Goal: Communication & Community: Participate in discussion

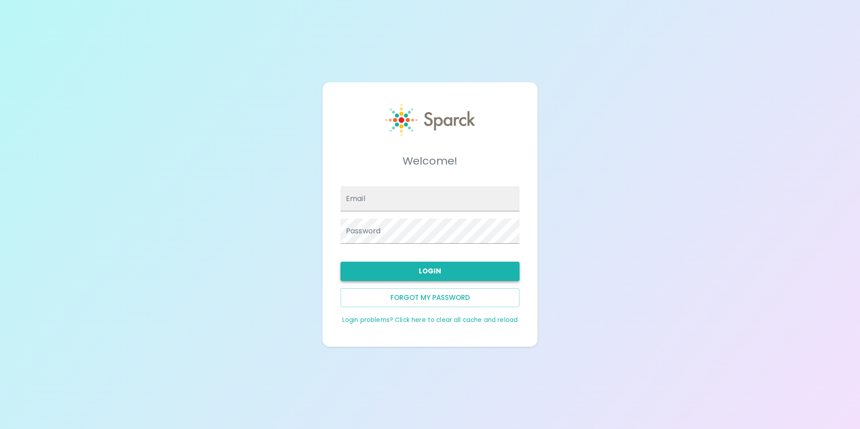
type input "[EMAIL_ADDRESS][DOMAIN_NAME]"
click at [441, 269] on button "Login" at bounding box center [429, 271] width 179 height 19
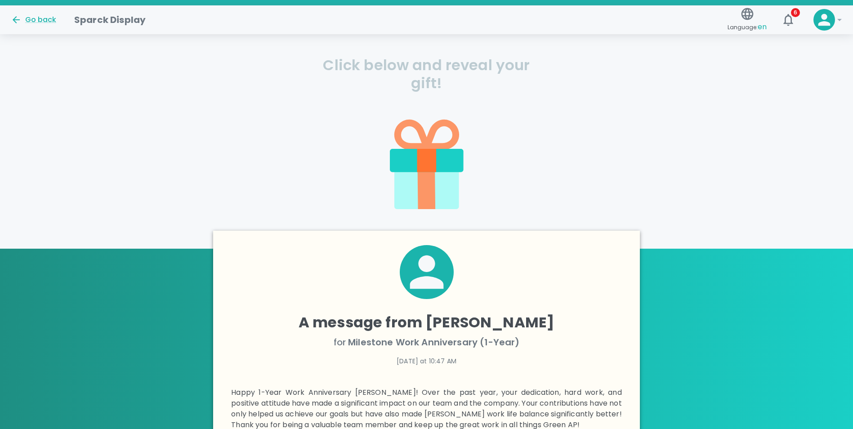
scroll to position [135, 0]
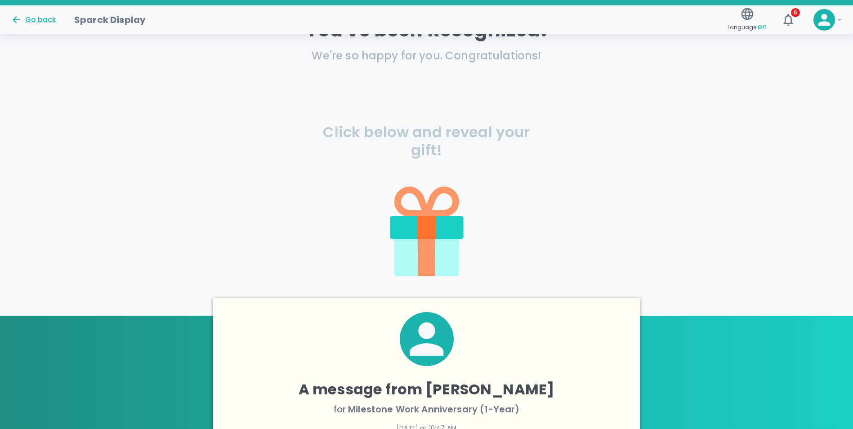
click at [425, 230] on icon at bounding box center [426, 227] width 19 height 23
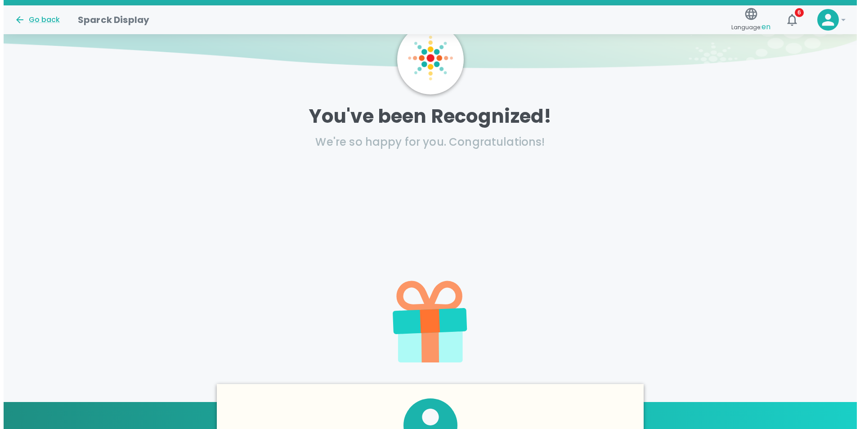
scroll to position [45, 0]
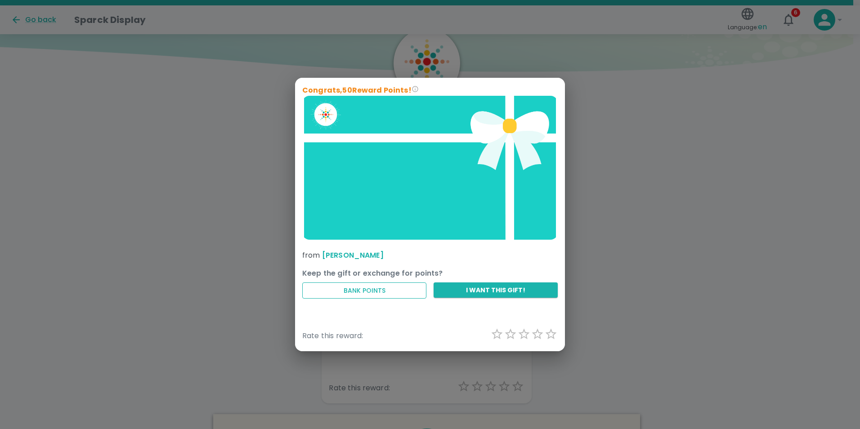
click at [390, 289] on button "Bank Points" at bounding box center [364, 290] width 124 height 17
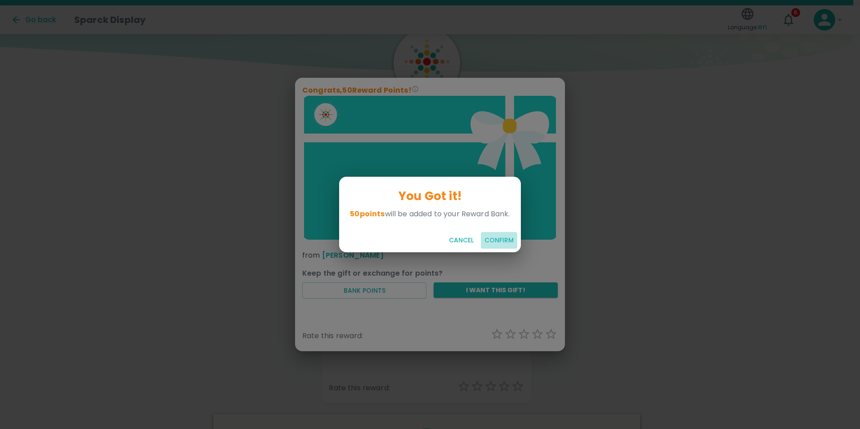
click at [497, 242] on button "Confirm" at bounding box center [499, 240] width 36 height 17
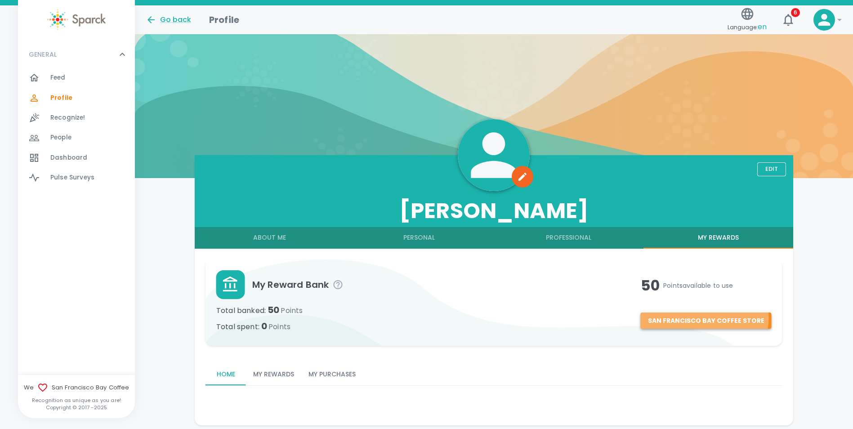
click at [702, 318] on button "San Francisco Bay Coffee Store" at bounding box center [706, 320] width 131 height 17
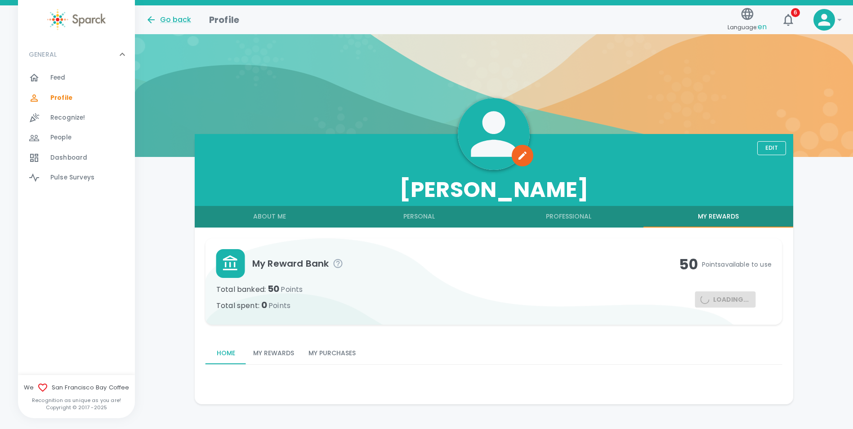
scroll to position [32, 0]
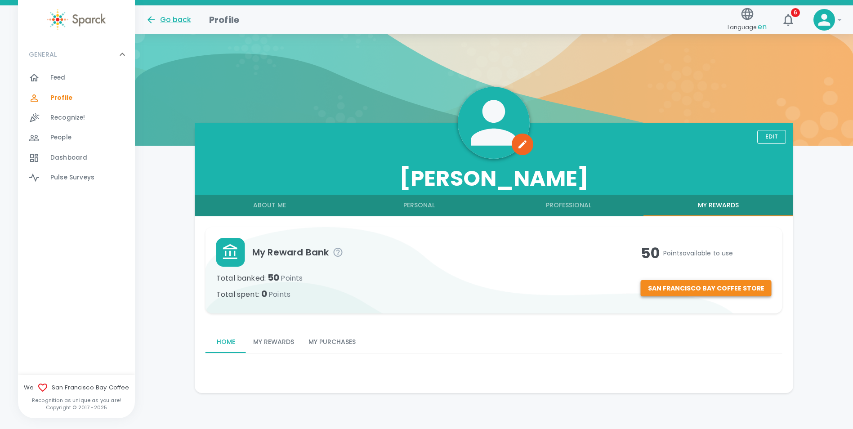
click at [725, 288] on button "San Francisco Bay Coffee Store" at bounding box center [706, 288] width 131 height 17
click at [282, 206] on button "About Me" at bounding box center [270, 206] width 150 height 22
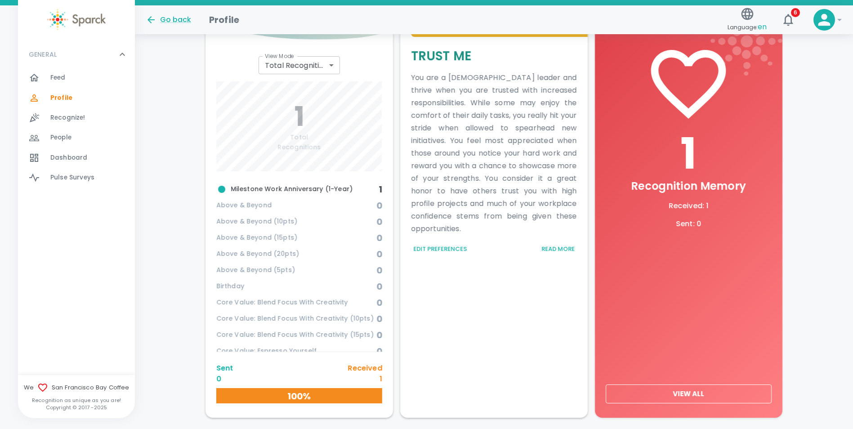
scroll to position [321, 0]
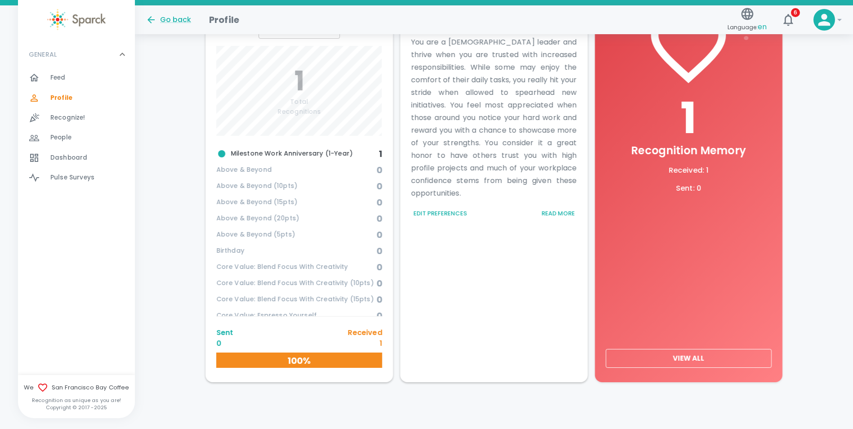
click at [676, 353] on button "View All" at bounding box center [689, 358] width 166 height 19
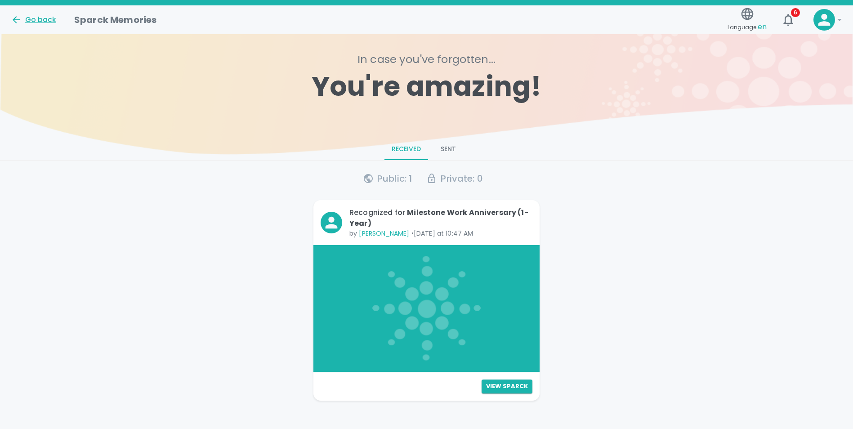
click at [48, 20] on div "Go back" at bounding box center [33, 19] width 45 height 11
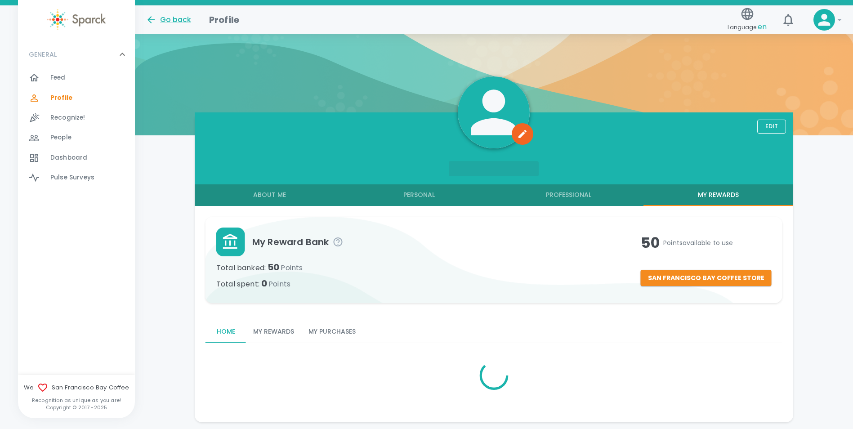
scroll to position [72, 0]
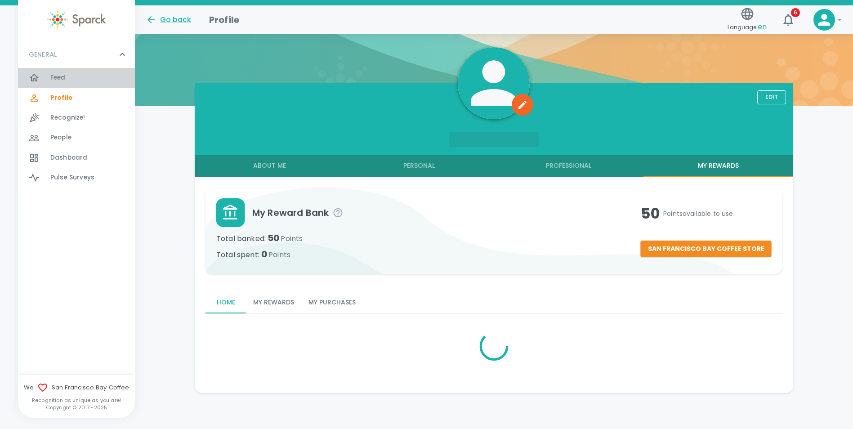
click at [62, 75] on span "Feed" at bounding box center [57, 77] width 15 height 9
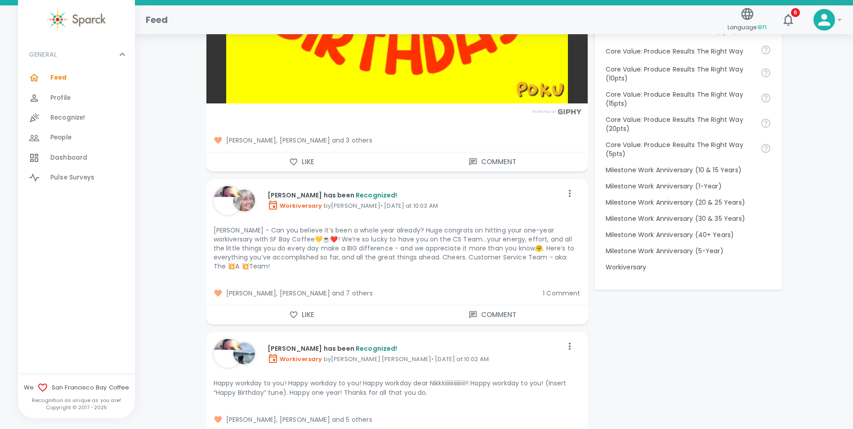
scroll to position [1079, 0]
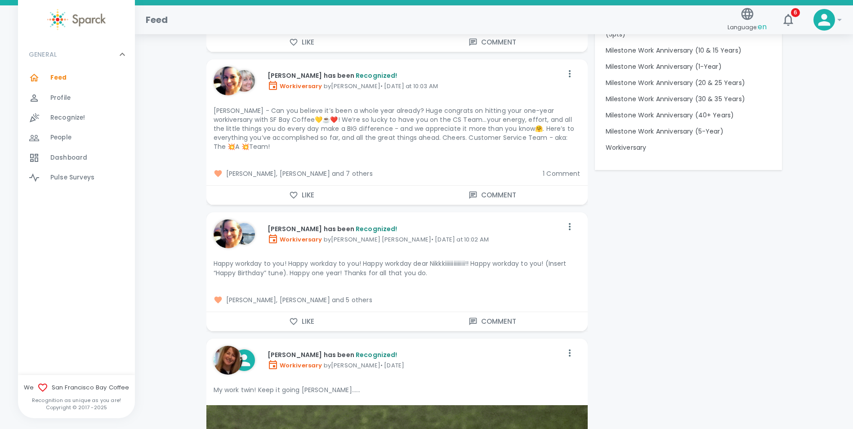
click at [555, 169] on span "1 Comment" at bounding box center [561, 173] width 37 height 9
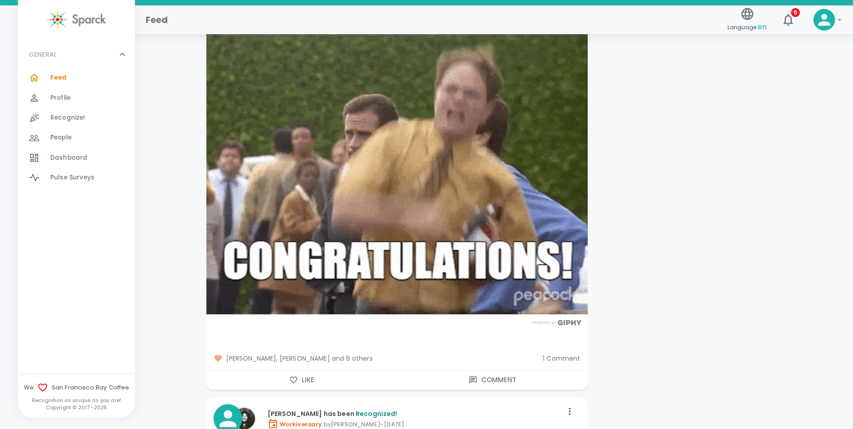
scroll to position [1798, 0]
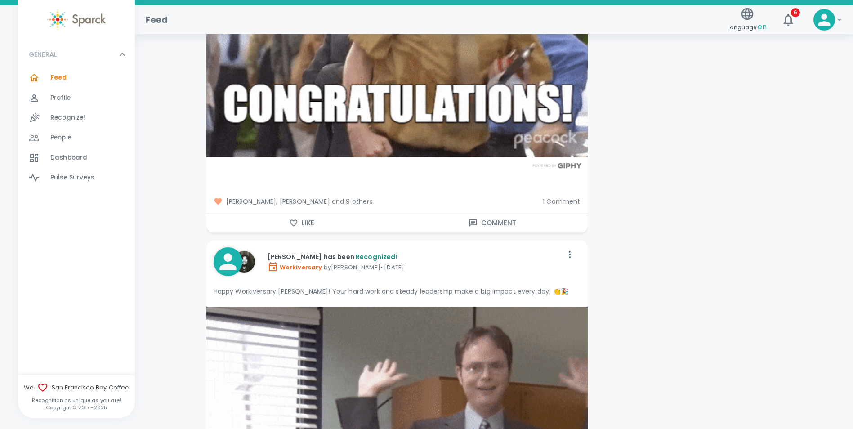
click at [569, 197] on span "1 Comment" at bounding box center [561, 201] width 37 height 9
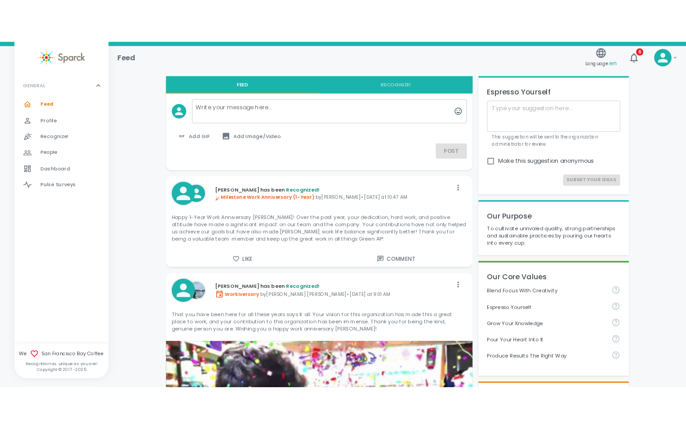
scroll to position [0, 0]
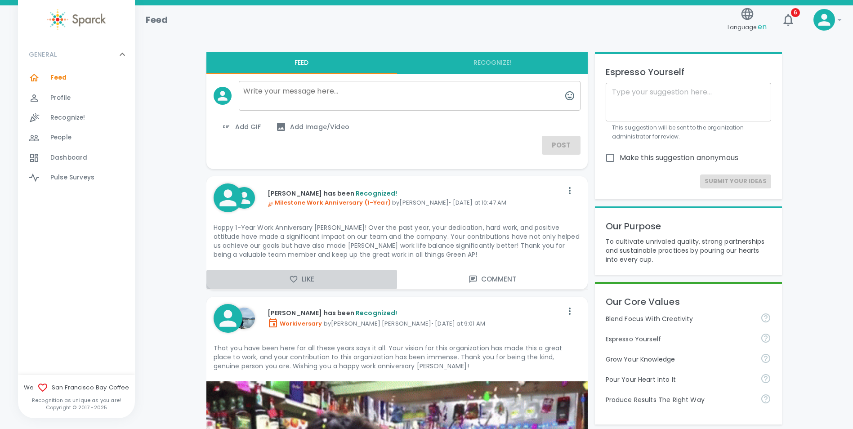
click at [296, 275] on icon "button" at bounding box center [293, 279] width 9 height 9
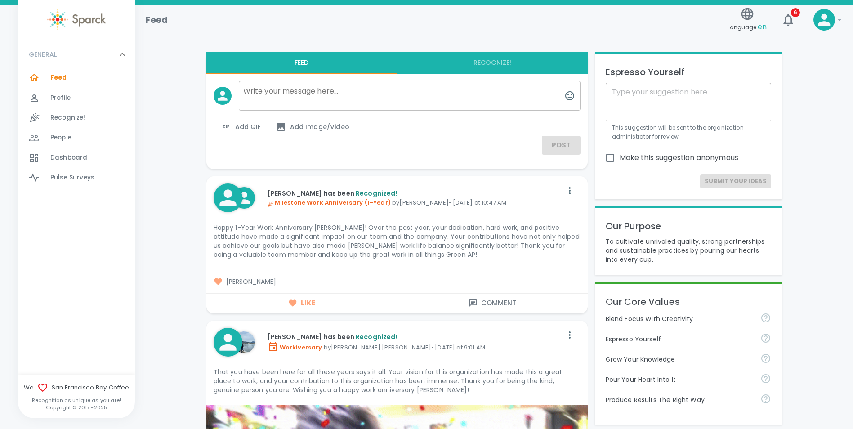
click at [294, 281] on span "Ana Villalpando" at bounding box center [397, 281] width 367 height 9
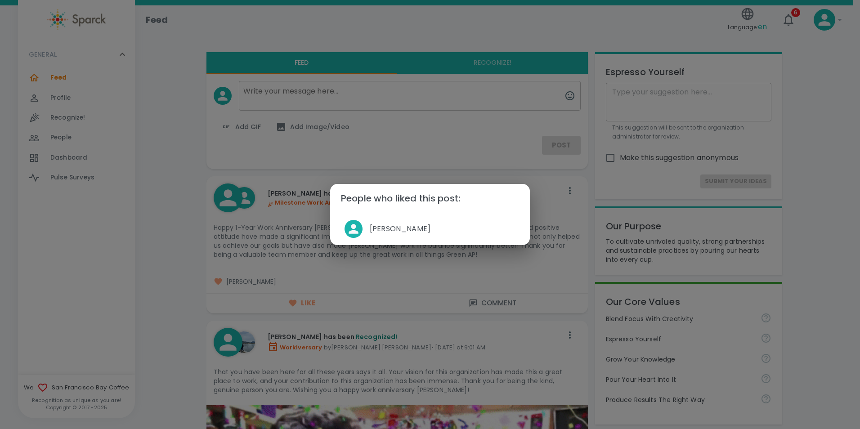
click at [529, 268] on div "People who liked this post: Ana Villalpando" at bounding box center [430, 214] width 860 height 429
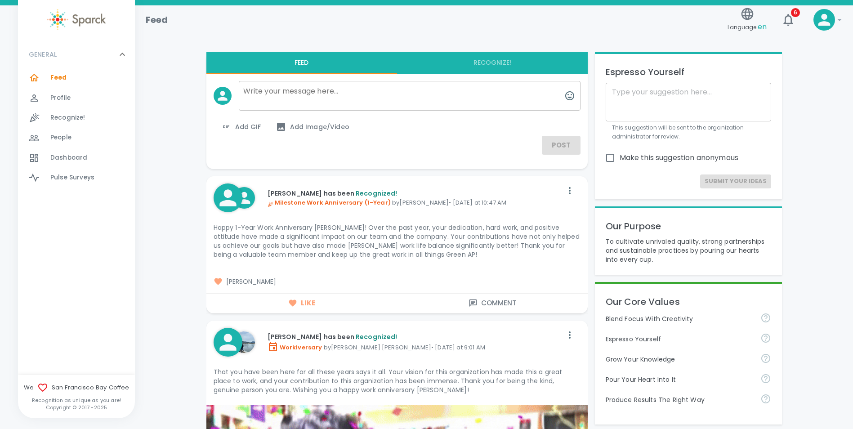
click at [502, 306] on button "Comment" at bounding box center [492, 303] width 191 height 19
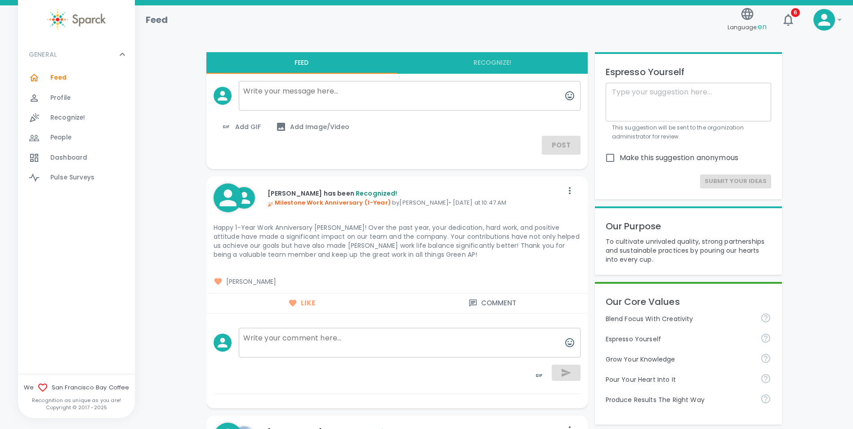
click at [426, 343] on textarea at bounding box center [410, 343] width 342 height 30
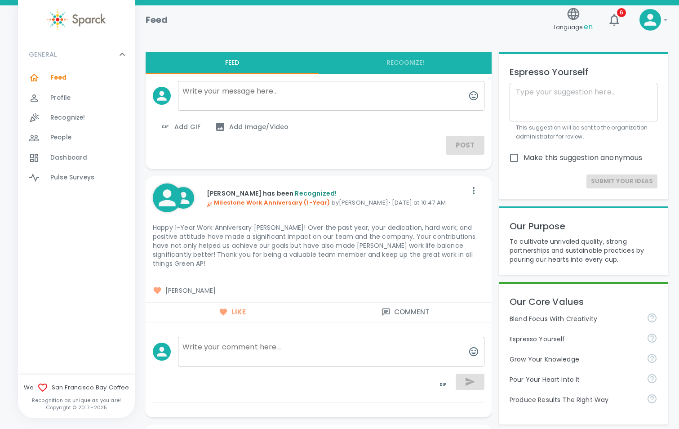
click at [271, 340] on textarea at bounding box center [331, 352] width 307 height 30
click at [475, 347] on icon "button" at bounding box center [473, 351] width 9 height 9
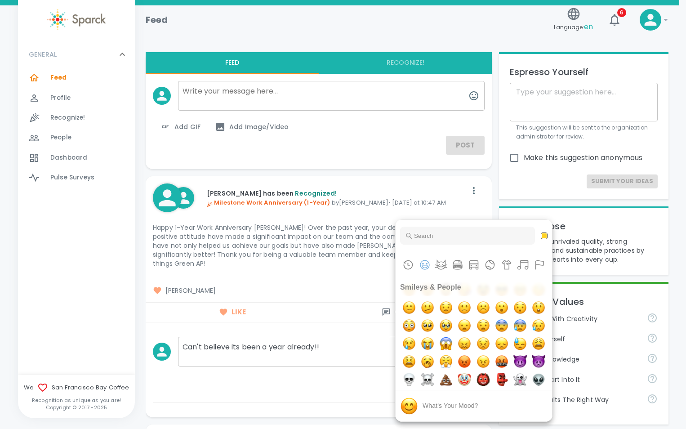
scroll to position [180, 0]
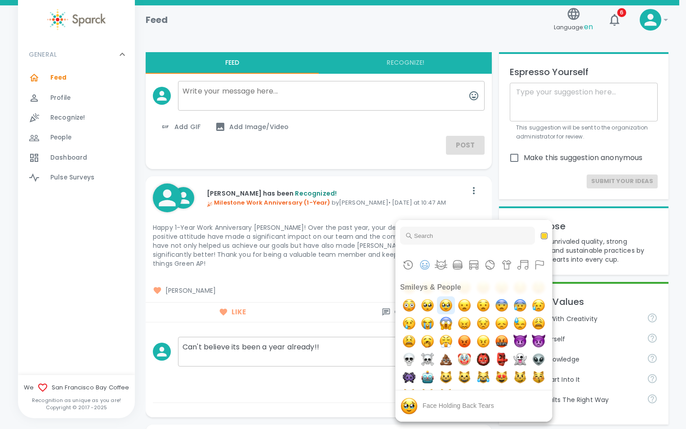
click at [455, 314] on img "face holding back tears" at bounding box center [446, 305] width 18 height 18
click at [369, 338] on div at bounding box center [343, 214] width 686 height 429
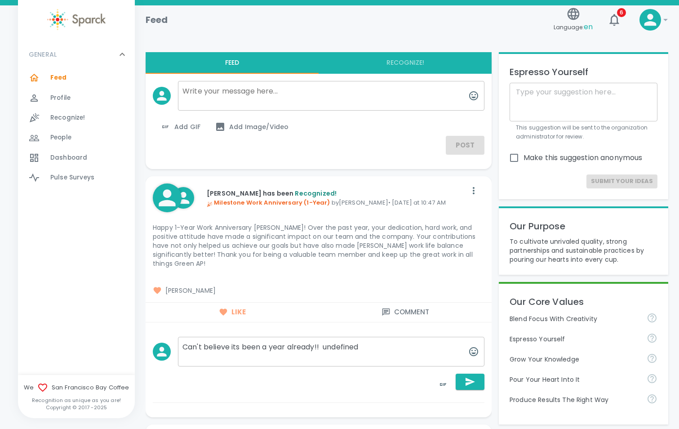
drag, startPoint x: 375, startPoint y: 339, endPoint x: 324, endPoint y: 343, distance: 51.4
click at [324, 343] on textarea "Can't believe its been a year already!! undefined" at bounding box center [331, 352] width 307 height 30
click at [241, 337] on textarea "Can't believe its been a year already!!" at bounding box center [331, 352] width 307 height 30
click at [361, 337] on textarea "Can't believe it's been a year already!!" at bounding box center [331, 352] width 307 height 30
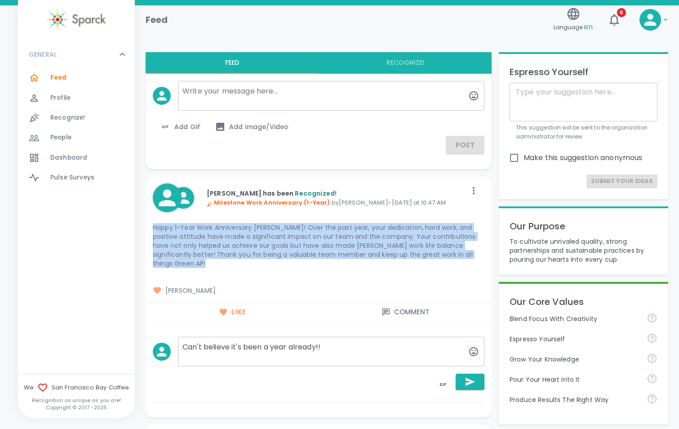
drag, startPoint x: 153, startPoint y: 226, endPoint x: 488, endPoint y: 268, distance: 338.0
click at [488, 268] on div "Ana Villalpando has been Recognized! Milestone Work Anniversary (1-Year) by Jor…" at bounding box center [319, 296] width 346 height 241
drag, startPoint x: 488, startPoint y: 268, endPoint x: 439, endPoint y: 253, distance: 51.8
copy p "Happy 1-Year Work Anniversary [PERSON_NAME]! Over the past year, your dedicatio…"
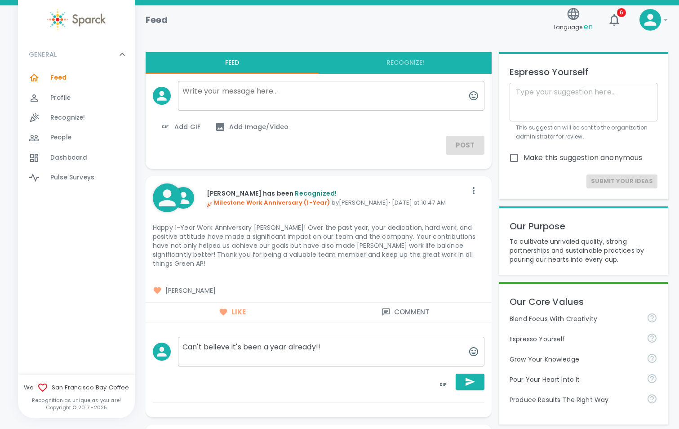
click at [353, 341] on textarea "Can't believe it's been a year already!!" at bounding box center [331, 352] width 307 height 30
click at [472, 352] on icon "button" at bounding box center [473, 356] width 9 height 9
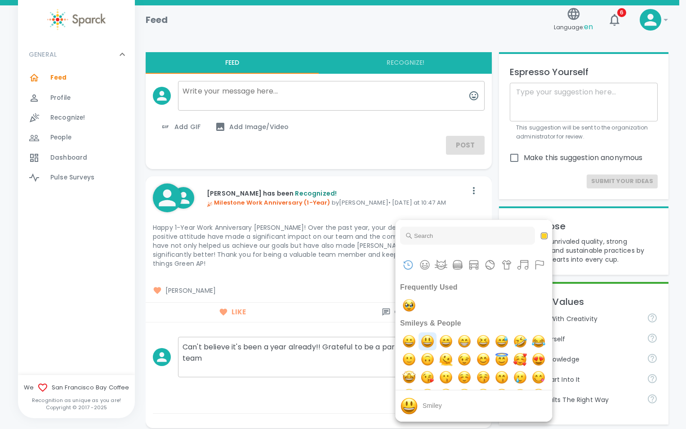
click at [432, 347] on img "smiley" at bounding box center [428, 341] width 18 height 18
click at [423, 263] on button "Smileys & People" at bounding box center [424, 264] width 13 height 13
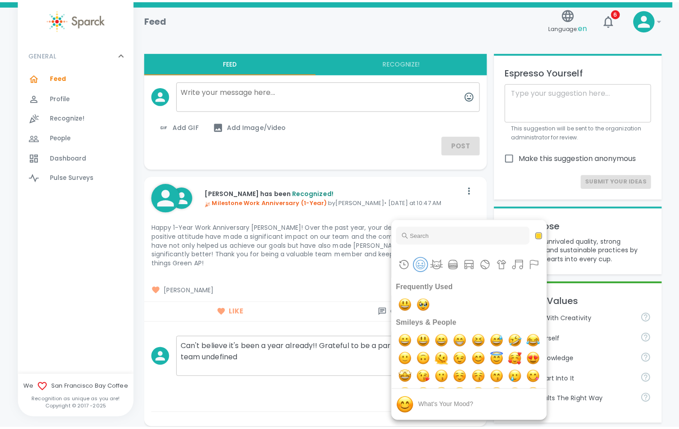
scroll to position [36, 0]
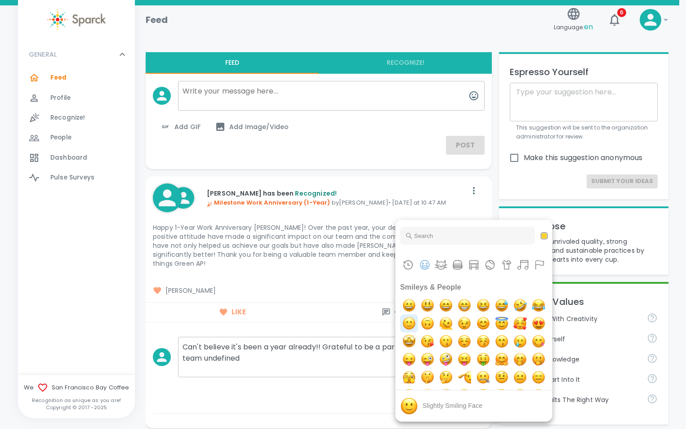
click at [418, 325] on img "slightly smiling face" at bounding box center [409, 323] width 18 height 18
click at [247, 356] on div at bounding box center [343, 214] width 686 height 429
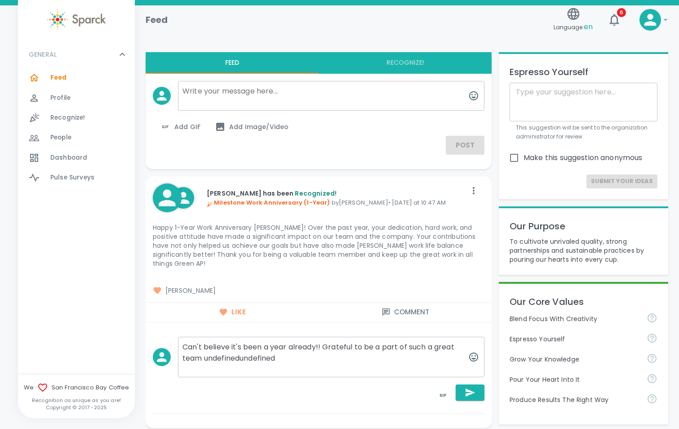
drag, startPoint x: 299, startPoint y: 347, endPoint x: 205, endPoint y: 357, distance: 94.4
click at [205, 357] on textarea "Can't believe it's been a year already!! Grateful to be a part of such a great …" at bounding box center [331, 357] width 307 height 40
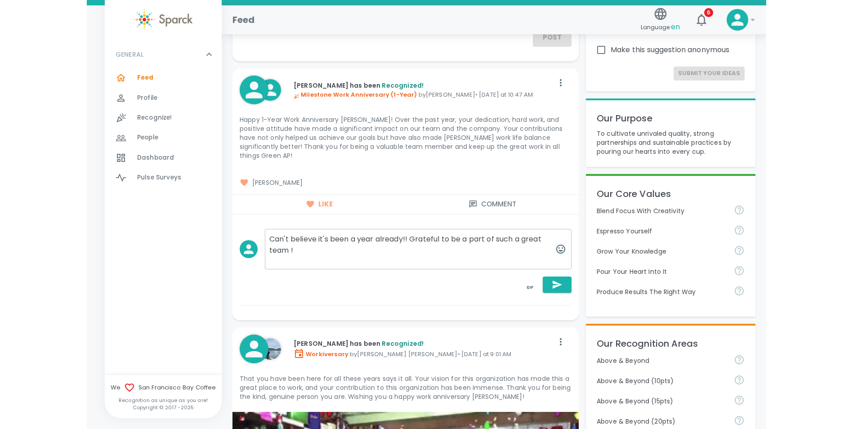
scroll to position [90, 0]
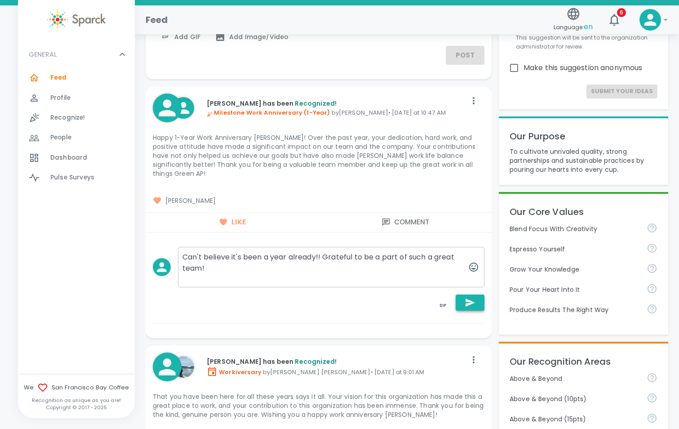
type textarea "Can't believe it's been a year already!! Grateful to be a part of such a great …"
click at [483, 294] on button "button" at bounding box center [470, 302] width 29 height 16
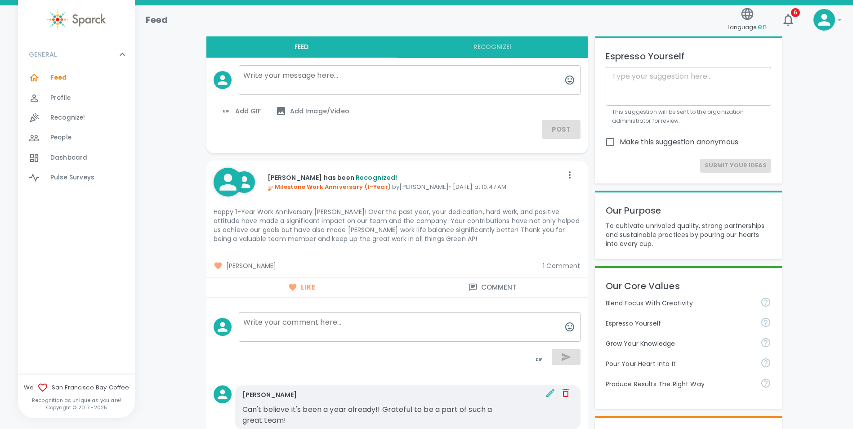
scroll to position [0, 0]
